Goal: Task Accomplishment & Management: Manage account settings

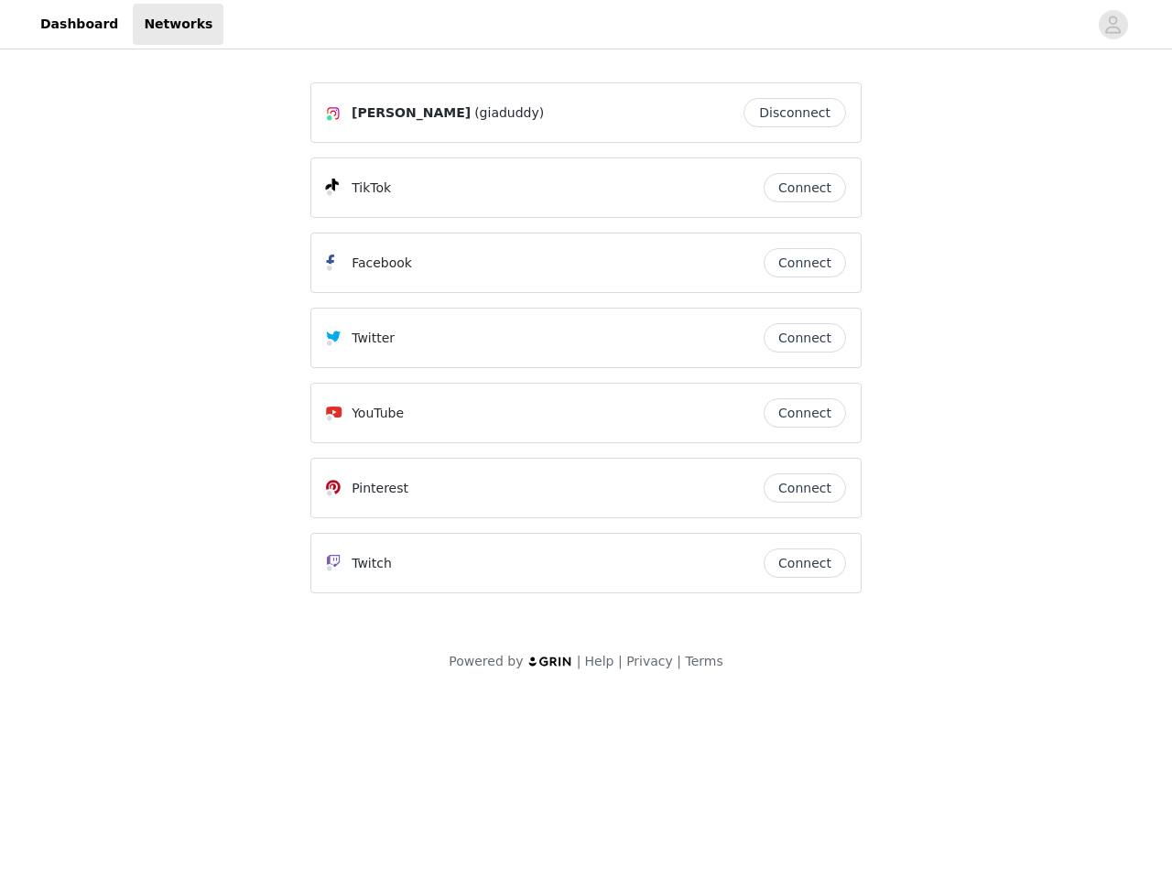
click at [586, 346] on div "Twitter" at bounding box center [545, 338] width 438 height 22
click at [586, 25] on div at bounding box center [655, 24] width 864 height 41
click at [1113, 25] on icon "avatar" at bounding box center [1112, 24] width 17 height 29
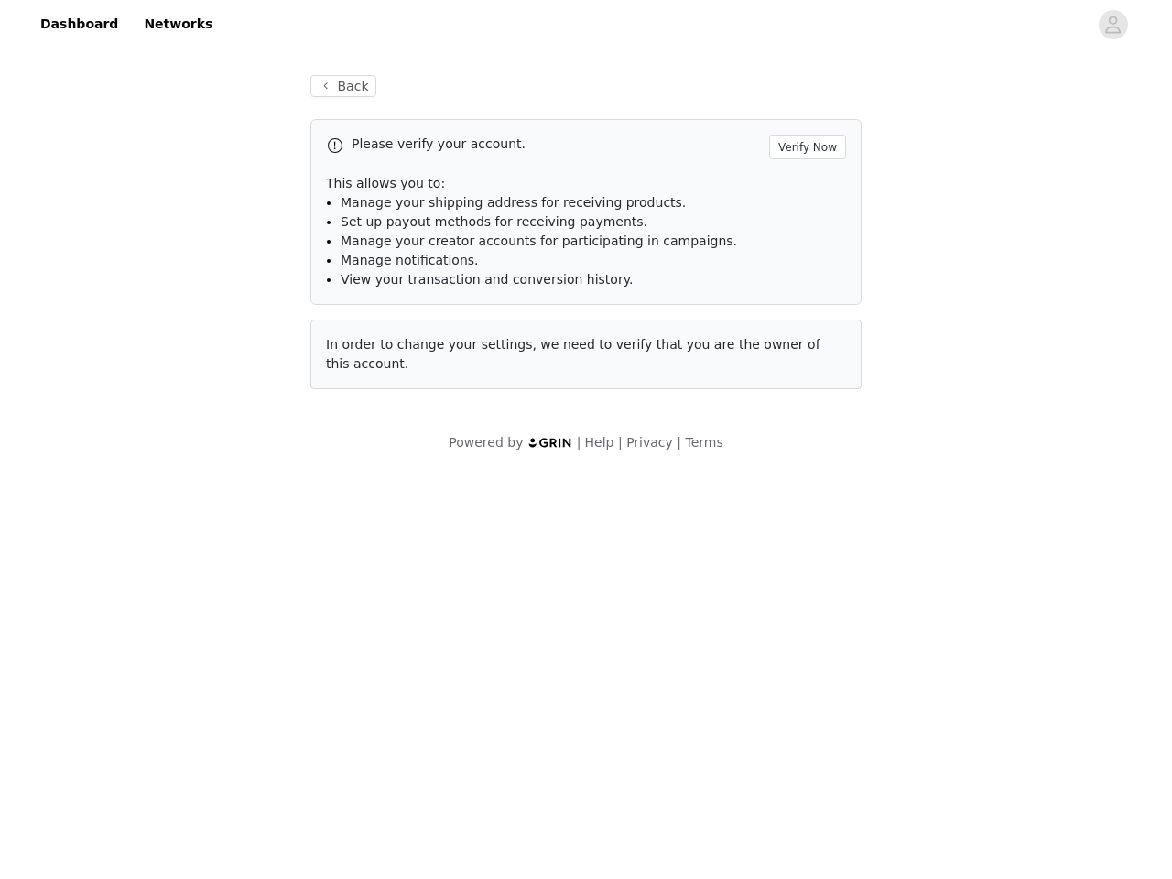
click at [805, 188] on p "This allows you to:" at bounding box center [586, 183] width 520 height 19
click at [805, 263] on li "Manage notifications." at bounding box center [593, 260] width 505 height 19
click at [805, 338] on span "In order to change your settings, we need to verify that you are the owner of t…" at bounding box center [573, 354] width 494 height 34
click at [805, 413] on div "Back Please verify your account. Verify Now This allows you to: Manage your shi…" at bounding box center [585, 243] width 595 height 380
click at [805, 488] on body "Dashboard Networks Back Please verify your account. Verify Now This allows you …" at bounding box center [586, 439] width 1172 height 879
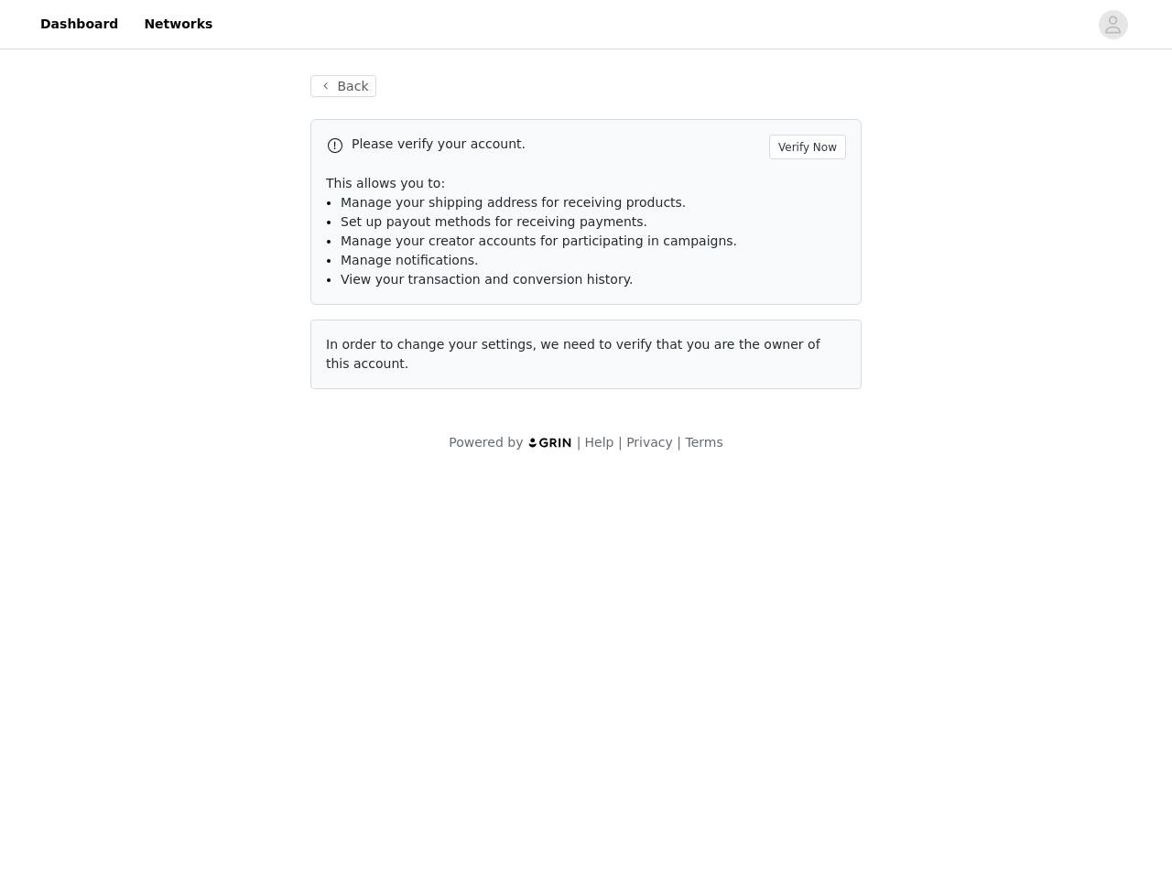
click at [805, 563] on body "Dashboard Networks Back Please verify your account. Verify Now This allows you …" at bounding box center [586, 439] width 1172 height 879
